Goal: Task Accomplishment & Management: Use online tool/utility

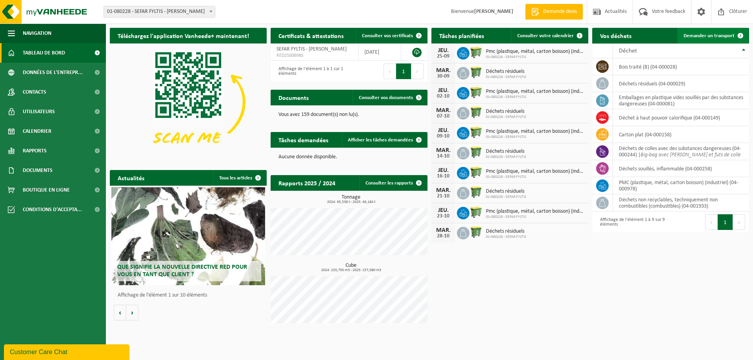
click at [717, 37] on span "Demander un transport" at bounding box center [708, 35] width 51 height 5
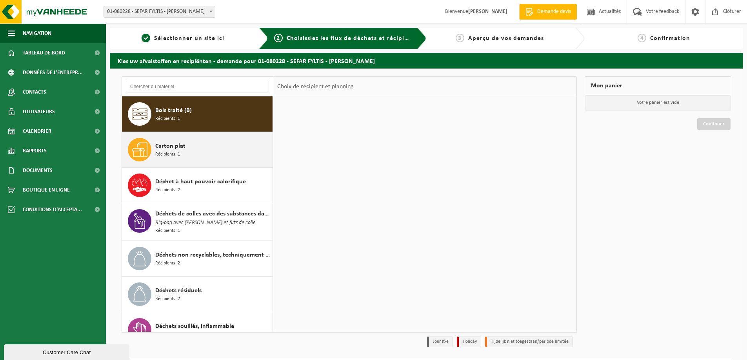
click at [180, 149] on span "Carton plat" at bounding box center [170, 146] width 30 height 9
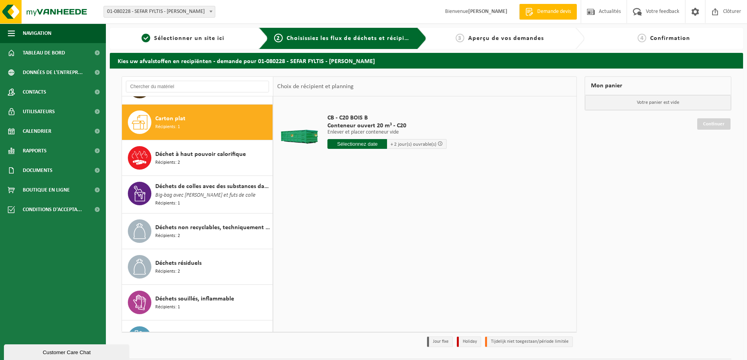
scroll to position [36, 0]
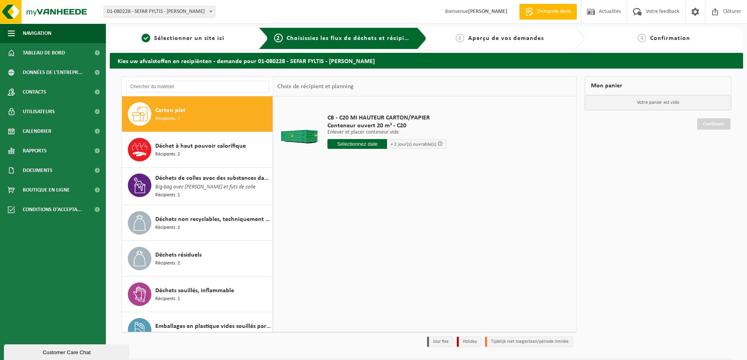
click at [359, 145] on input "text" at bounding box center [357, 144] width 60 height 10
click at [391, 228] on div "26" at bounding box center [390, 226] width 14 height 13
type input "à partir de [DATE]"
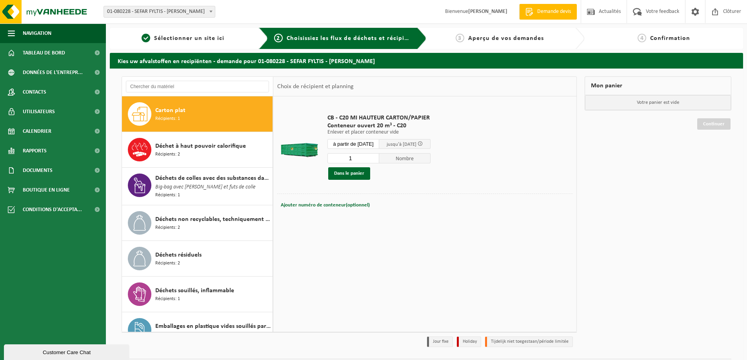
scroll to position [23, 0]
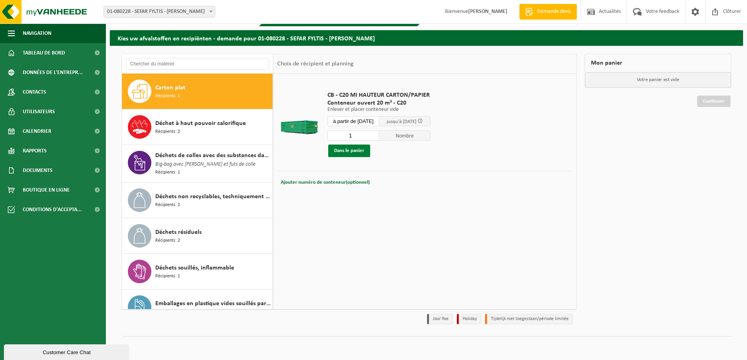
click at [357, 151] on button "Dans le panier" at bounding box center [349, 151] width 42 height 13
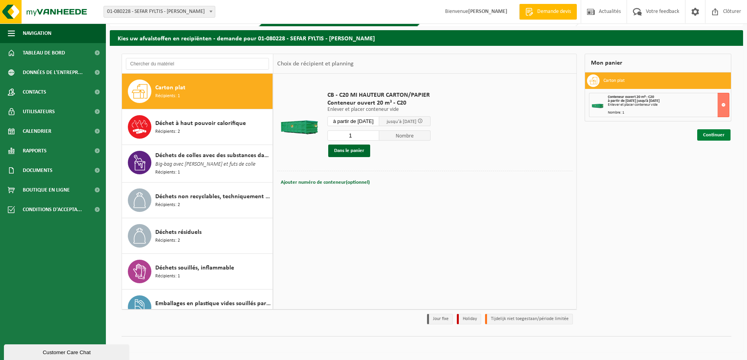
click at [717, 136] on link "Continuer" at bounding box center [713, 134] width 33 height 11
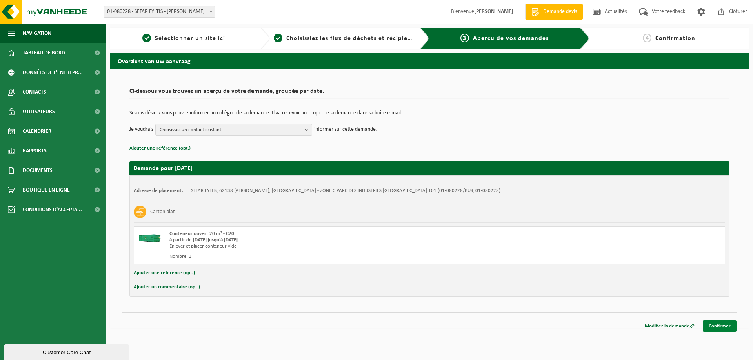
click at [719, 327] on link "Confirmer" at bounding box center [719, 326] width 34 height 11
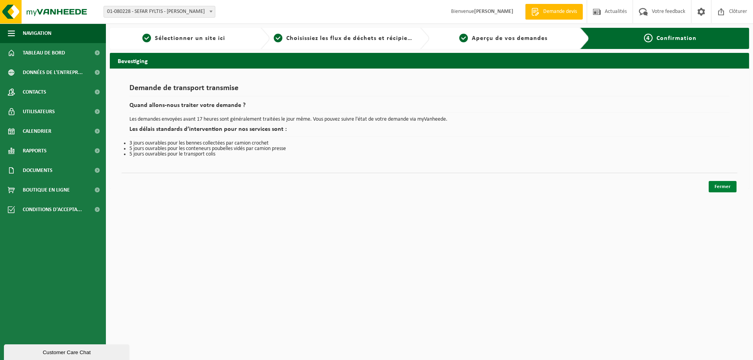
click at [728, 189] on link "Fermer" at bounding box center [722, 186] width 28 height 11
